Goal: Task Accomplishment & Management: Use online tool/utility

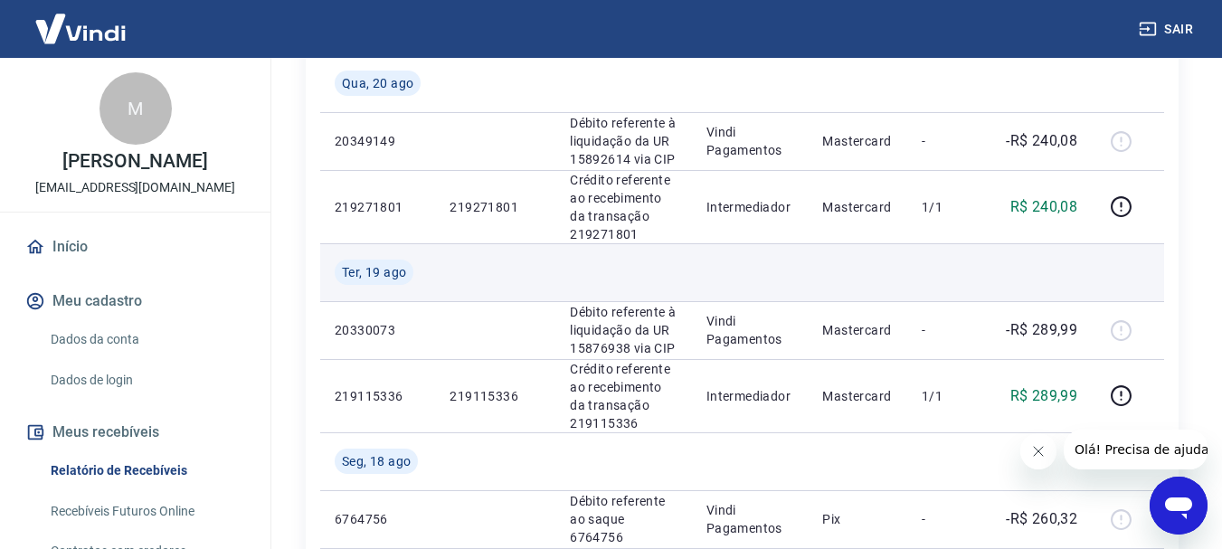
scroll to position [995, 0]
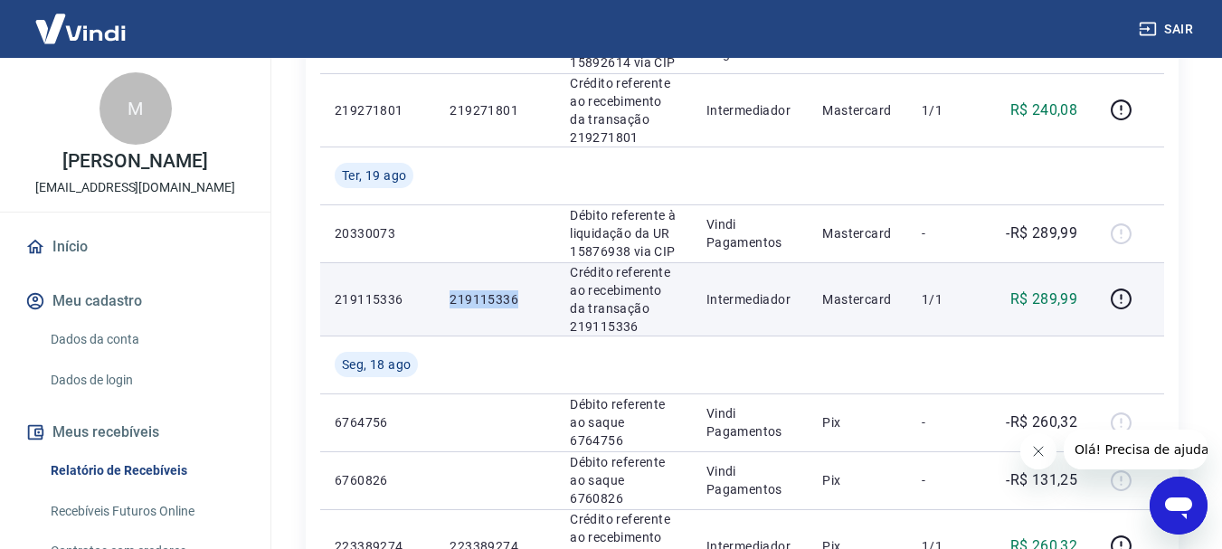
drag, startPoint x: 525, startPoint y: 301, endPoint x: 448, endPoint y: 299, distance: 77.0
click at [448, 299] on td "219115336" at bounding box center [495, 298] width 120 height 73
copy p "219115336"
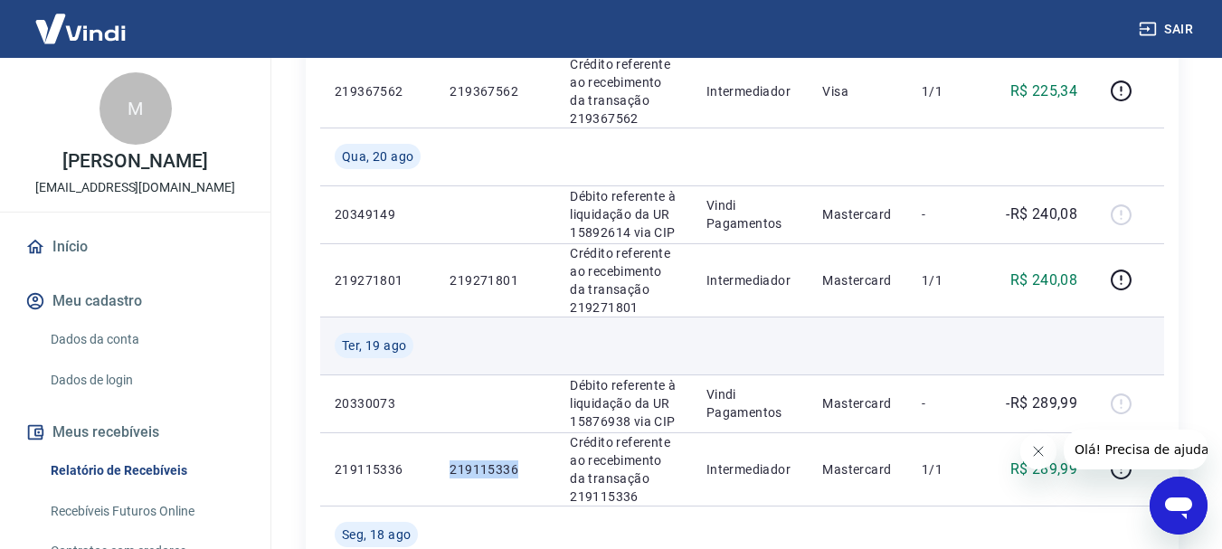
scroll to position [814, 0]
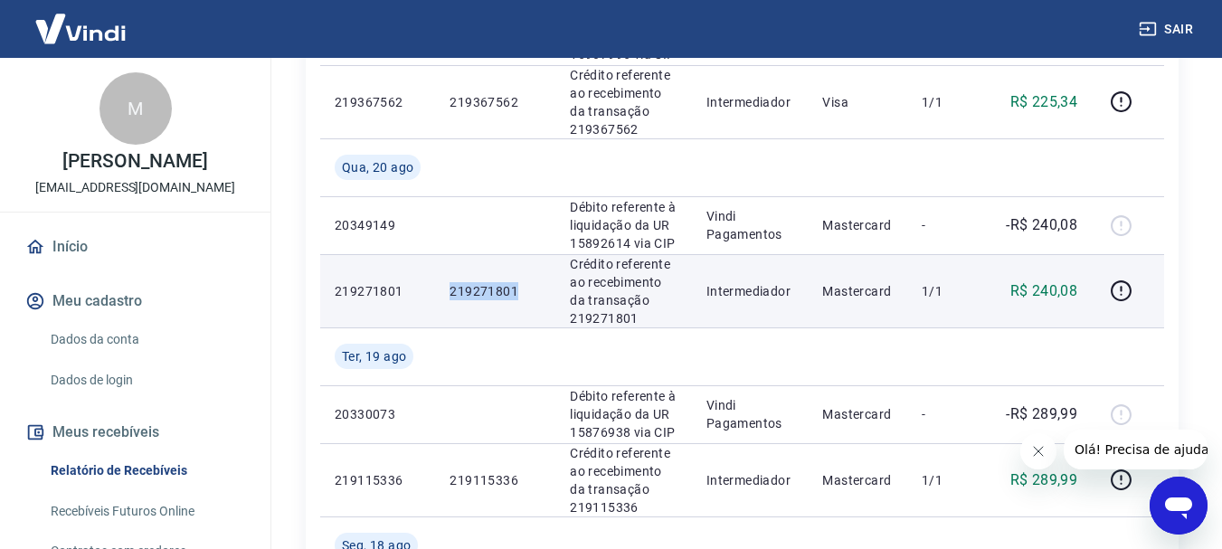
drag, startPoint x: 527, startPoint y: 286, endPoint x: 452, endPoint y: 289, distance: 74.2
click at [452, 289] on p "219271801" at bounding box center [495, 291] width 91 height 18
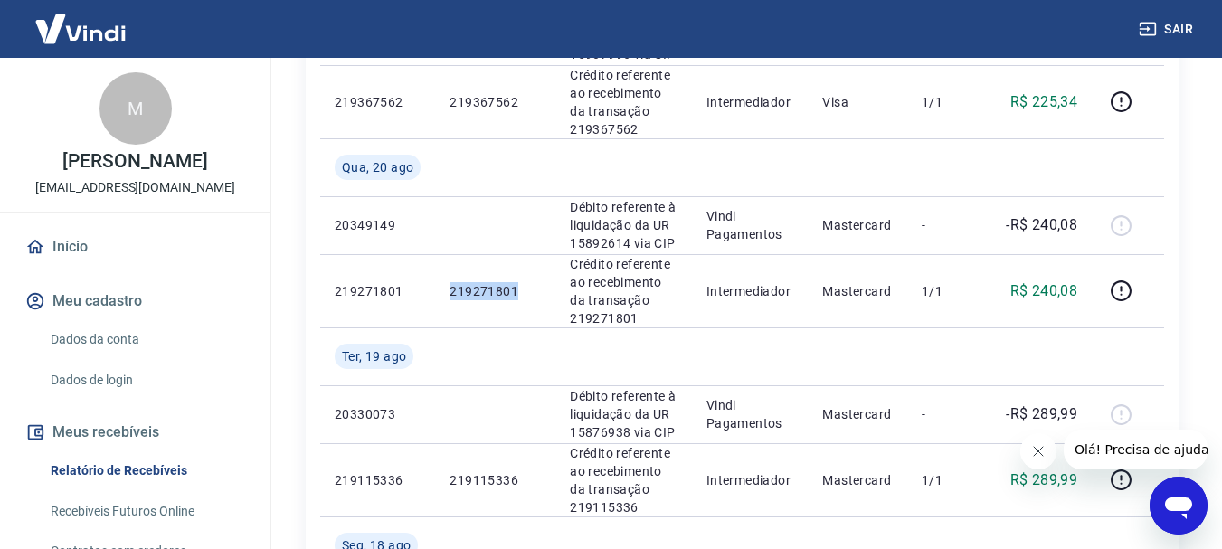
copy p "219271801"
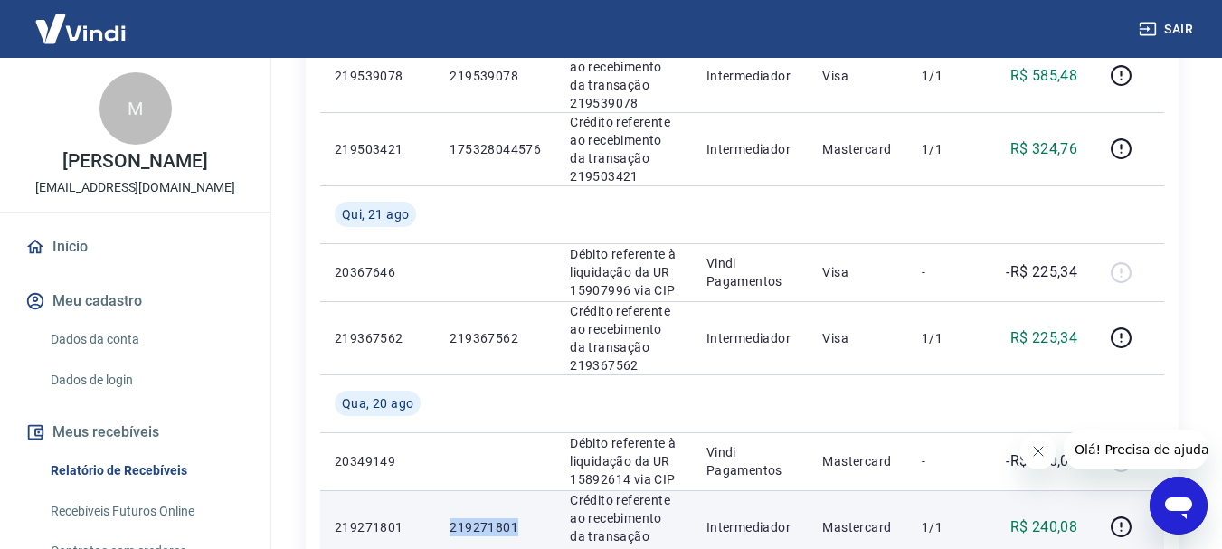
scroll to position [452, 0]
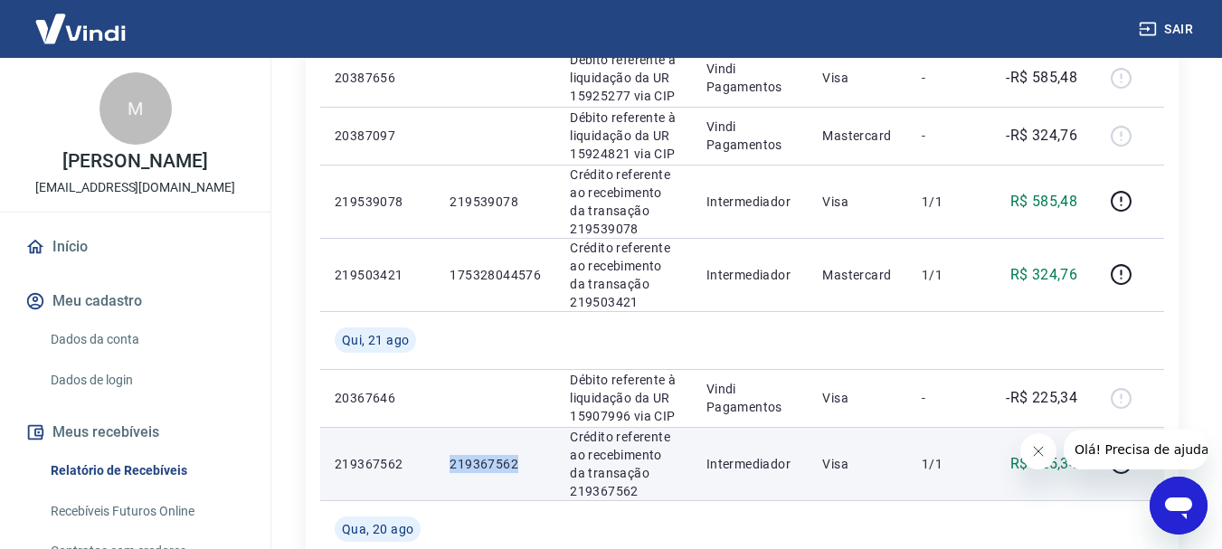
drag, startPoint x: 531, startPoint y: 461, endPoint x: 447, endPoint y: 461, distance: 84.1
click at [447, 461] on td "219367562" at bounding box center [495, 463] width 120 height 73
copy p "219367562"
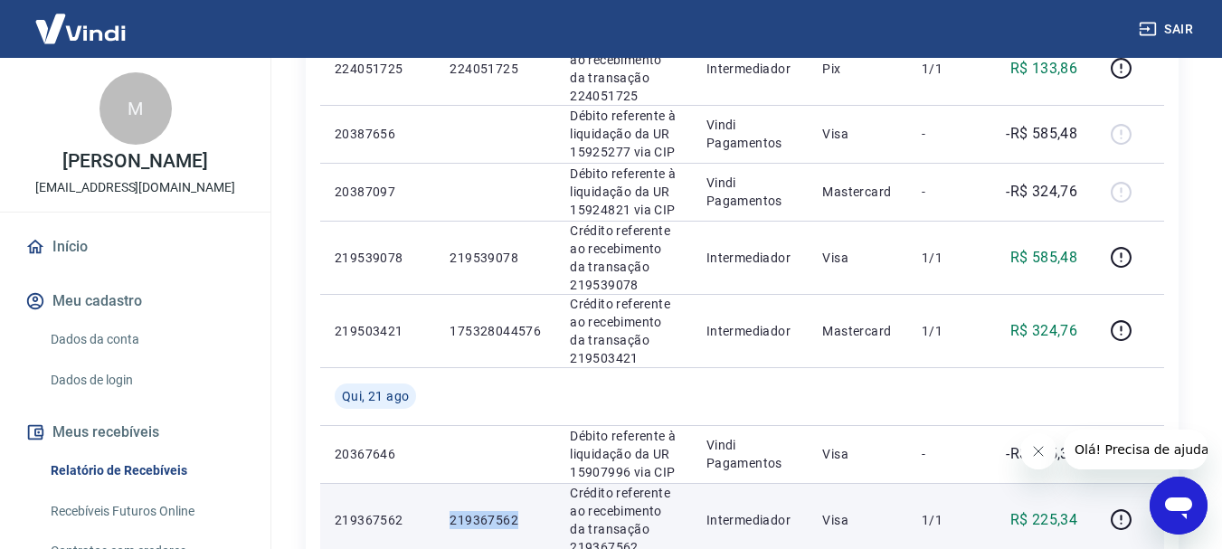
scroll to position [362, 0]
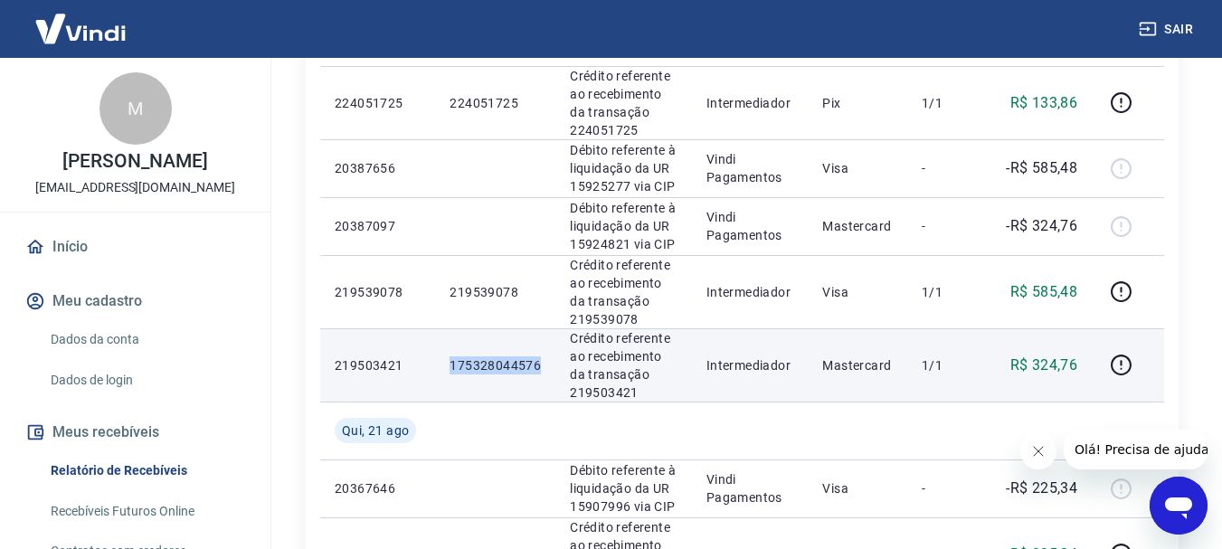
drag, startPoint x: 546, startPoint y: 366, endPoint x: 448, endPoint y: 366, distance: 97.7
click at [448, 366] on td "175328044576" at bounding box center [495, 364] width 120 height 73
copy p "175328044576"
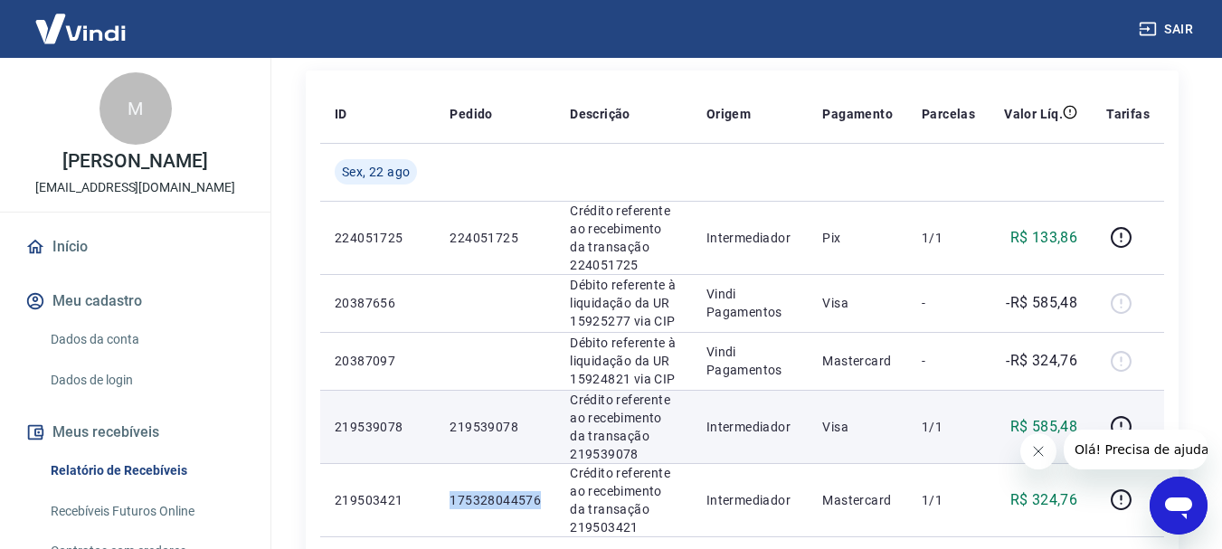
scroll to position [271, 0]
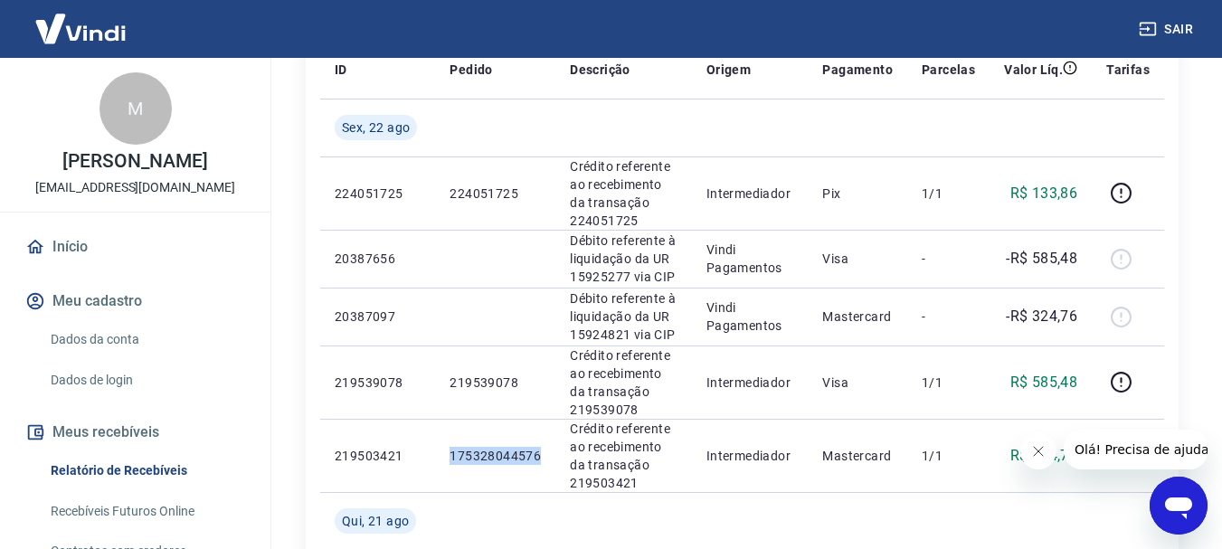
copy p "175328044576"
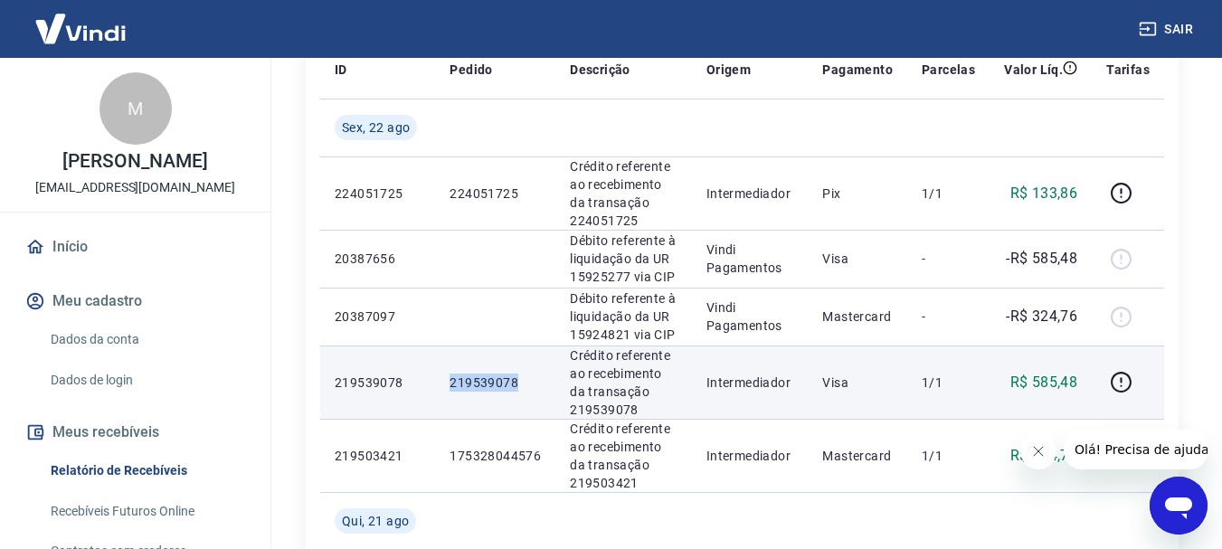
drag, startPoint x: 537, startPoint y: 381, endPoint x: 441, endPoint y: 380, distance: 96.8
click at [441, 380] on td "219539078" at bounding box center [495, 382] width 120 height 73
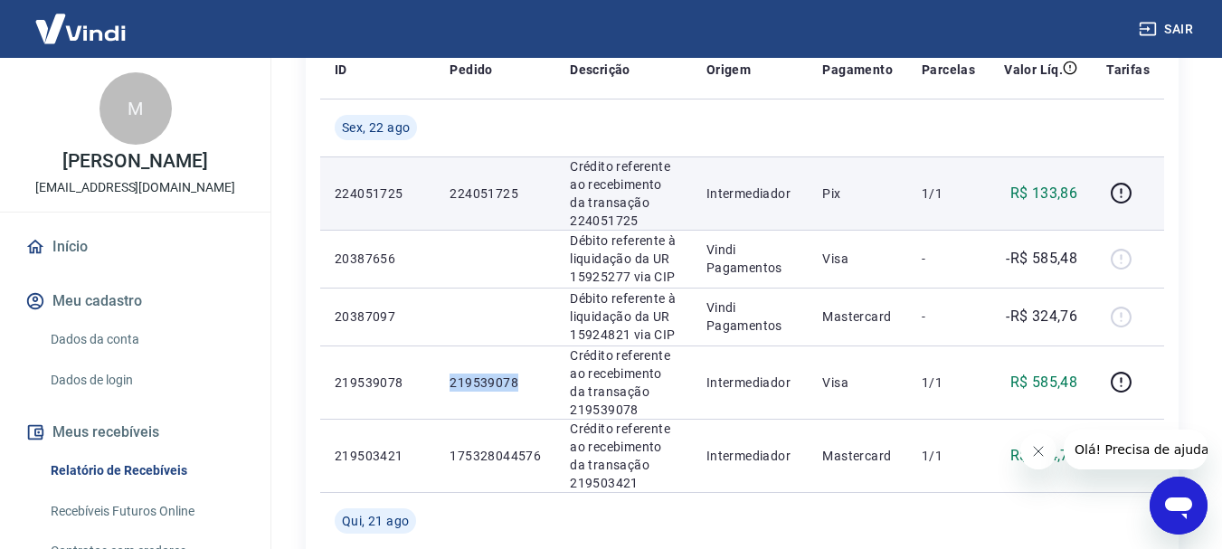
copy p "219539078"
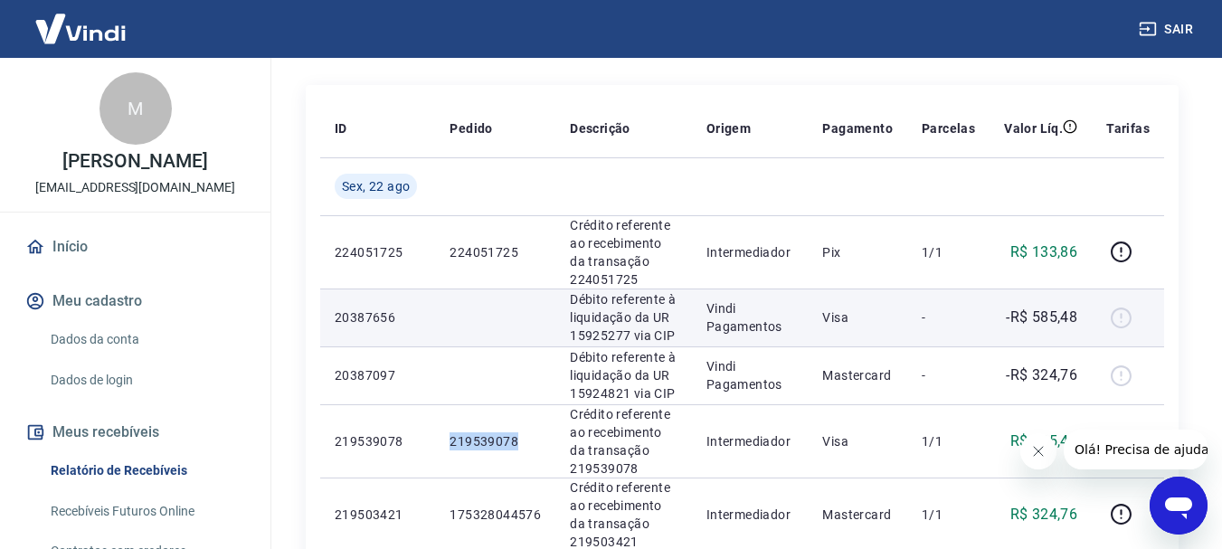
scroll to position [181, 0]
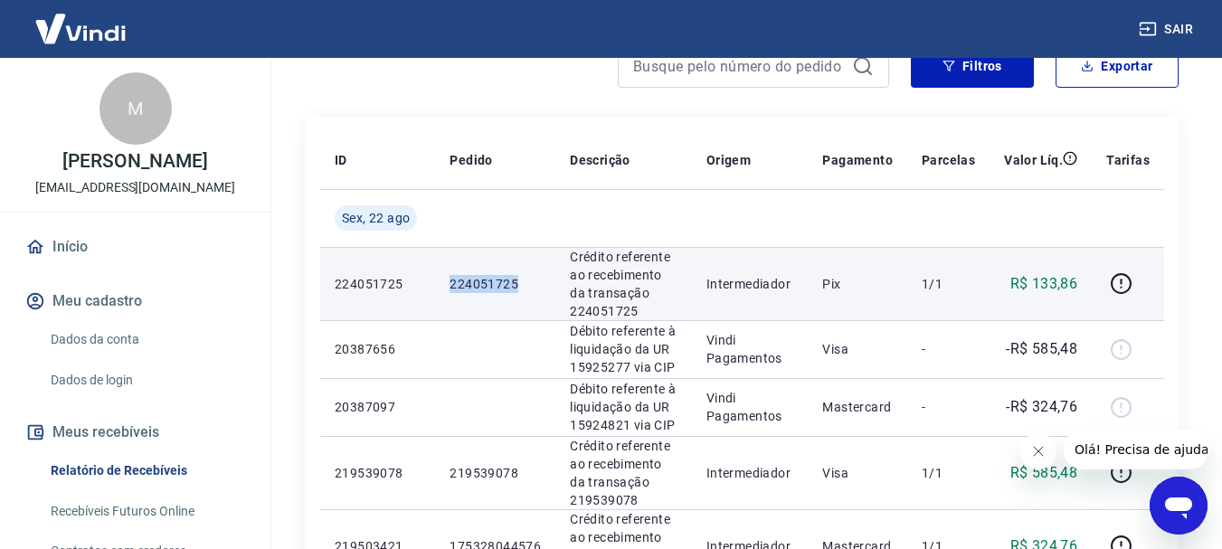
drag, startPoint x: 524, startPoint y: 278, endPoint x: 411, endPoint y: 277, distance: 113.1
click at [411, 277] on tr "224051725 224051725 Crédito referente ao recebimento da transação 224051725 Int…" at bounding box center [742, 283] width 844 height 73
copy tr "224051725"
